Goal: Information Seeking & Learning: Check status

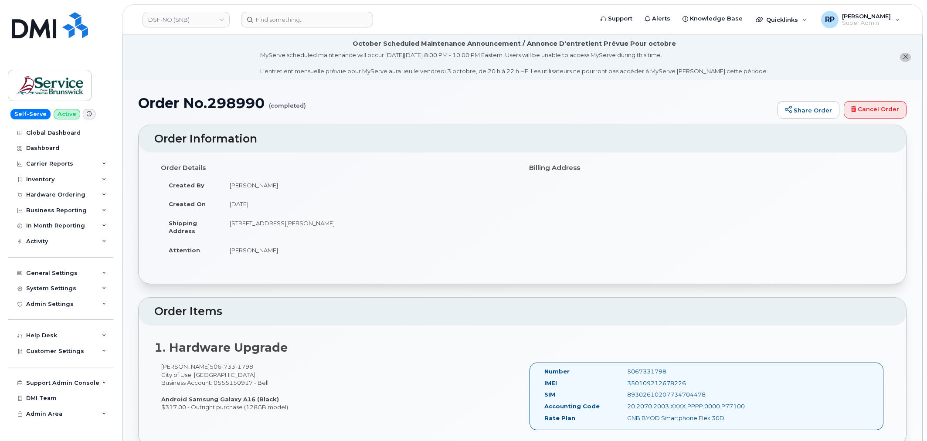
scroll to position [543, 0]
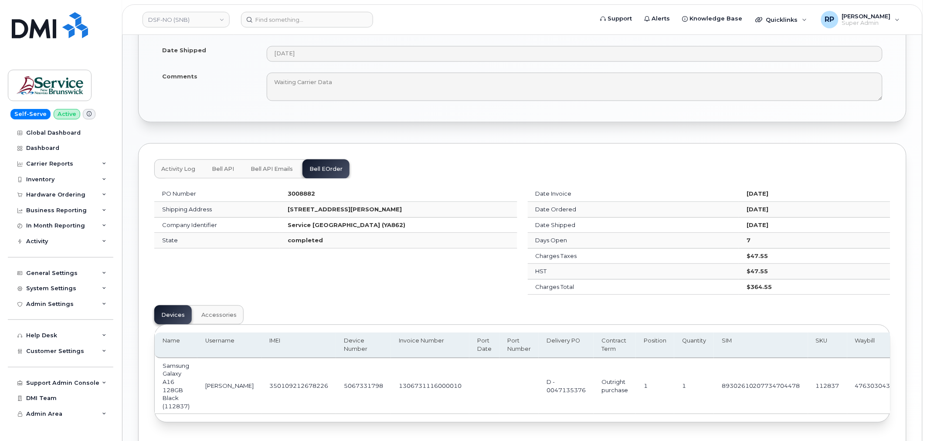
drag, startPoint x: 234, startPoint y: 281, endPoint x: 228, endPoint y: 273, distance: 9.9
click at [234, 281] on div "PO Number 3008882 Shipping Address 298 Rue Martin Edmundston New Brunswick E3V …" at bounding box center [335, 240] width 373 height 119
click at [399, 308] on div "PO Number 3008882 Shipping Address 298 Rue Martin Edmundston New Brunswick E3V …" at bounding box center [522, 301] width 736 height 241
click at [337, 287] on div "PO Number 3008882 Shipping Address 298 Rue Martin Edmundston New Brunswick E3V …" at bounding box center [335, 240] width 373 height 119
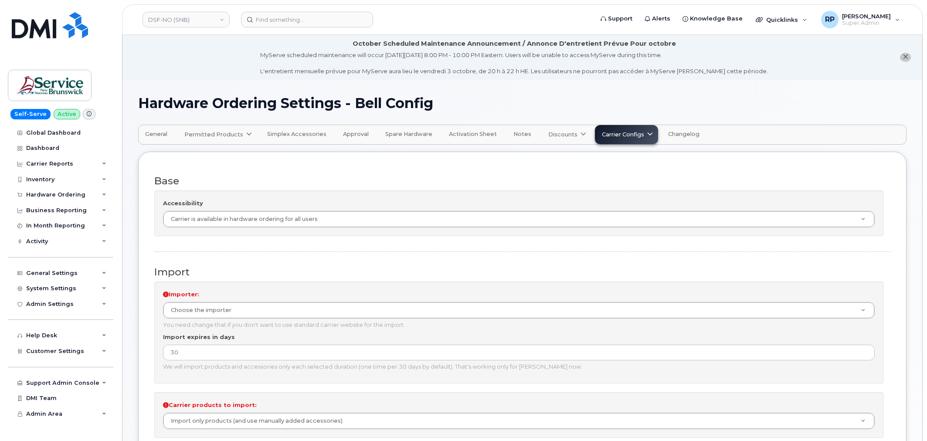
scroll to position [34, 0]
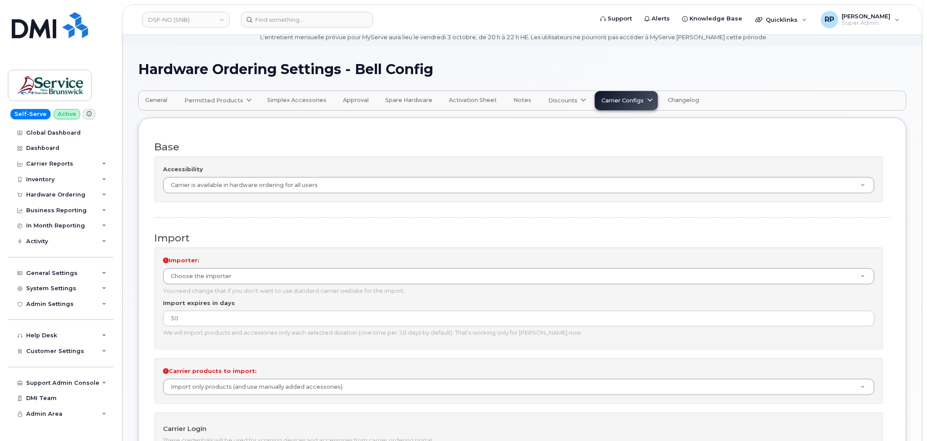
click at [189, 20] on link "DSF-NO (SNB)" at bounding box center [185, 20] width 87 height 16
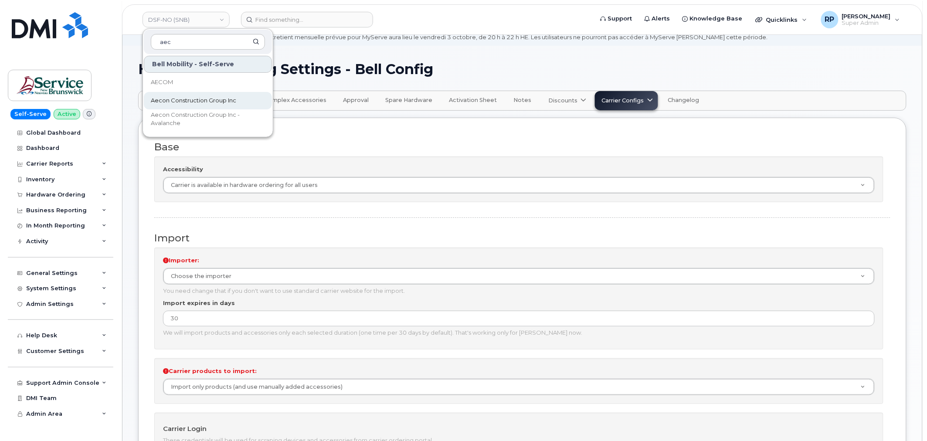
type input "aec"
click at [155, 101] on span "Aecon Construction Group Inc" at bounding box center [193, 100] width 85 height 9
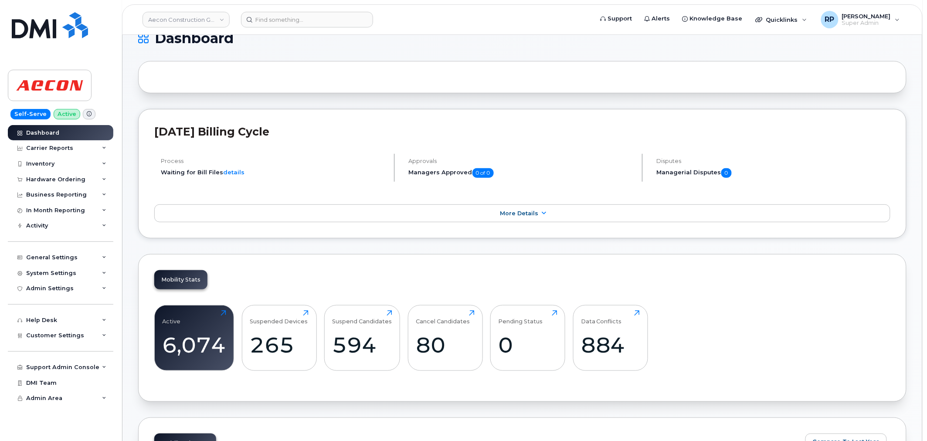
scroll to position [161, 0]
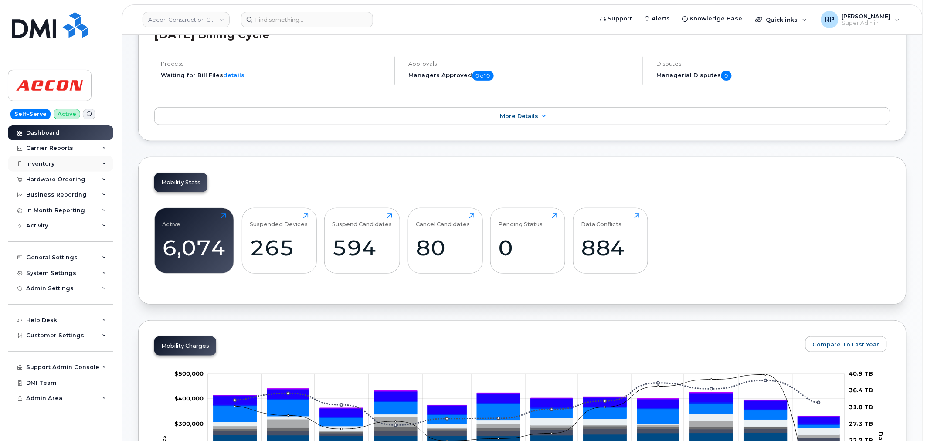
click at [47, 162] on div "Inventory" at bounding box center [40, 163] width 28 height 7
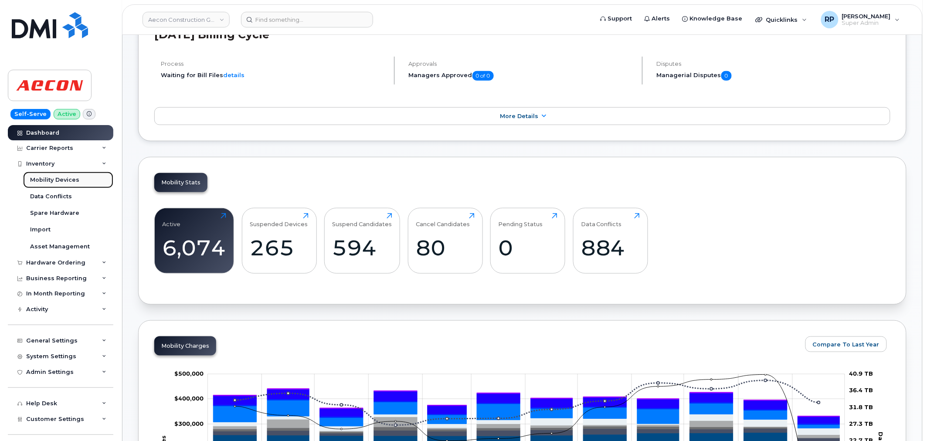
click at [47, 179] on div "Mobility Devices" at bounding box center [54, 180] width 49 height 8
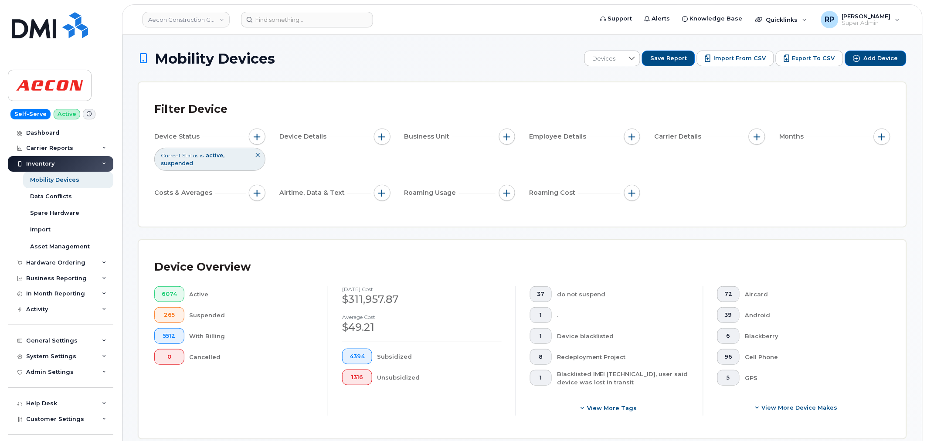
click at [285, 415] on div "6074 Active 265 Suspended 5512 With Billing 0 Cancelled" at bounding box center [233, 350] width 187 height 129
click at [257, 141] on button "button" at bounding box center [257, 137] width 17 height 17
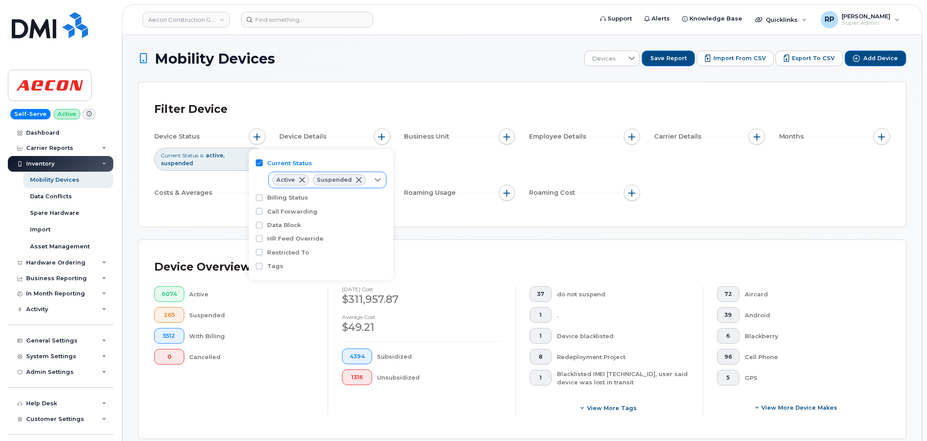
click at [375, 179] on icon at bounding box center [377, 179] width 7 height 7
click at [301, 230] on span "Cancelled" at bounding box center [300, 229] width 29 height 8
checkbox input "true"
click at [510, 242] on div "Device Overview 6074 Active 265 Suspended 5512 With Billing 0 Cancelled Septemb…" at bounding box center [522, 339] width 767 height 198
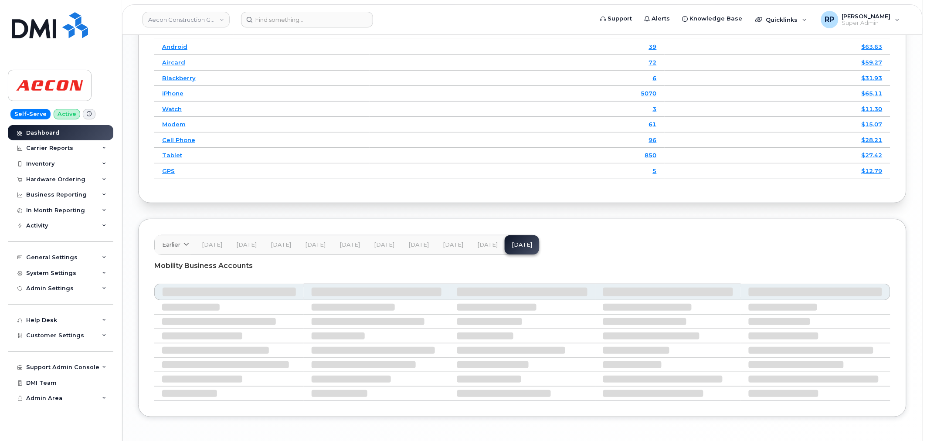
scroll to position [1250, 0]
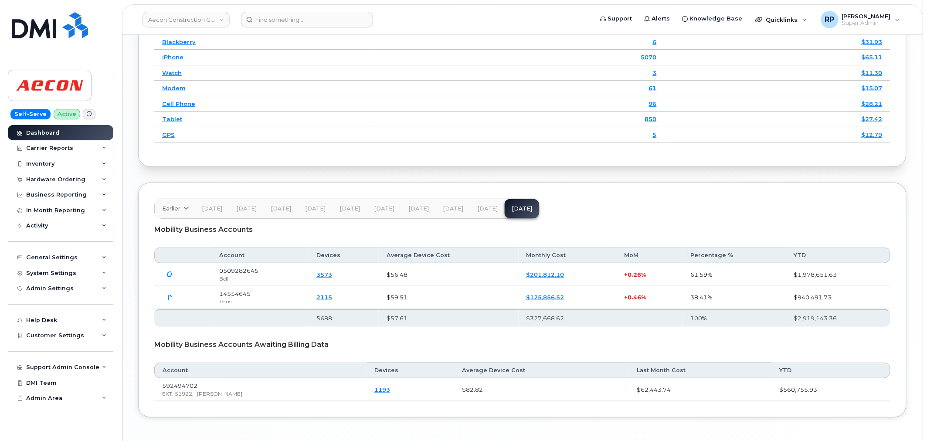
click at [260, 335] on div "Mobility Business Accounts Account Devices Average Device Cost Monthly Cost MoM…" at bounding box center [522, 310] width 736 height 183
click at [399, 347] on div "Mobility Business Accounts Awaiting Billing Data" at bounding box center [522, 345] width 736 height 22
click at [389, 339] on div "Mobility Business Accounts Awaiting Billing Data" at bounding box center [522, 345] width 736 height 22
drag, startPoint x: 345, startPoint y: 349, endPoint x: 147, endPoint y: 345, distance: 198.2
click at [147, 345] on div "Earlier 2024 November October September August July June May April March Februa…" at bounding box center [522, 300] width 768 height 235
